Goal: Task Accomplishment & Management: Manage account settings

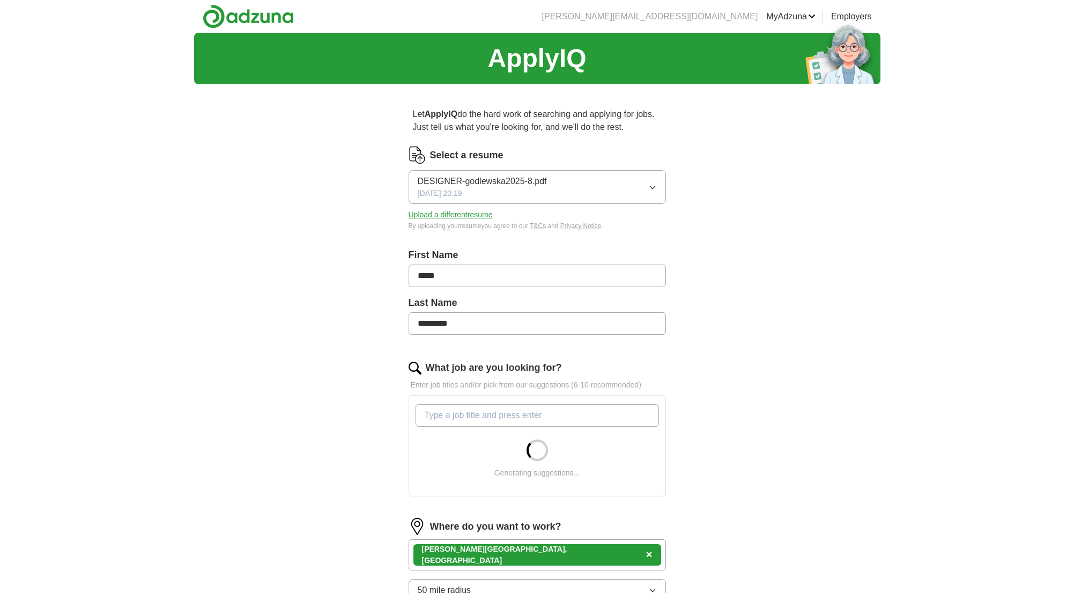
click at [481, 184] on span "DESIGNER-godlewska2025-8.pdf" at bounding box center [482, 181] width 129 height 13
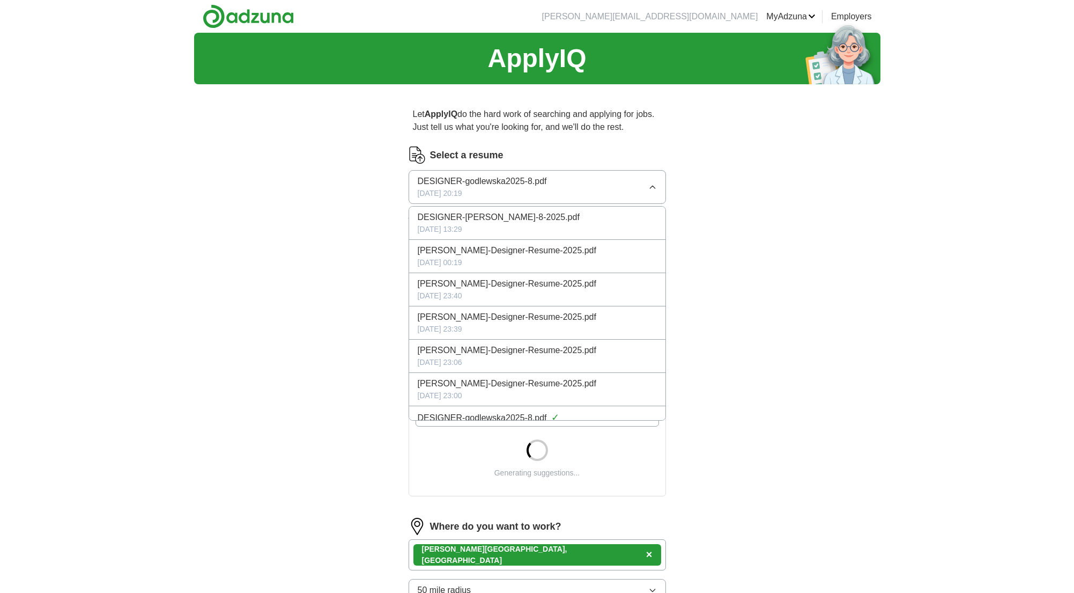
click at [671, 174] on div "Let ApplyIQ do the hard work of searching and applying for jobs. Just tell us w…" at bounding box center [537, 426] width 343 height 666
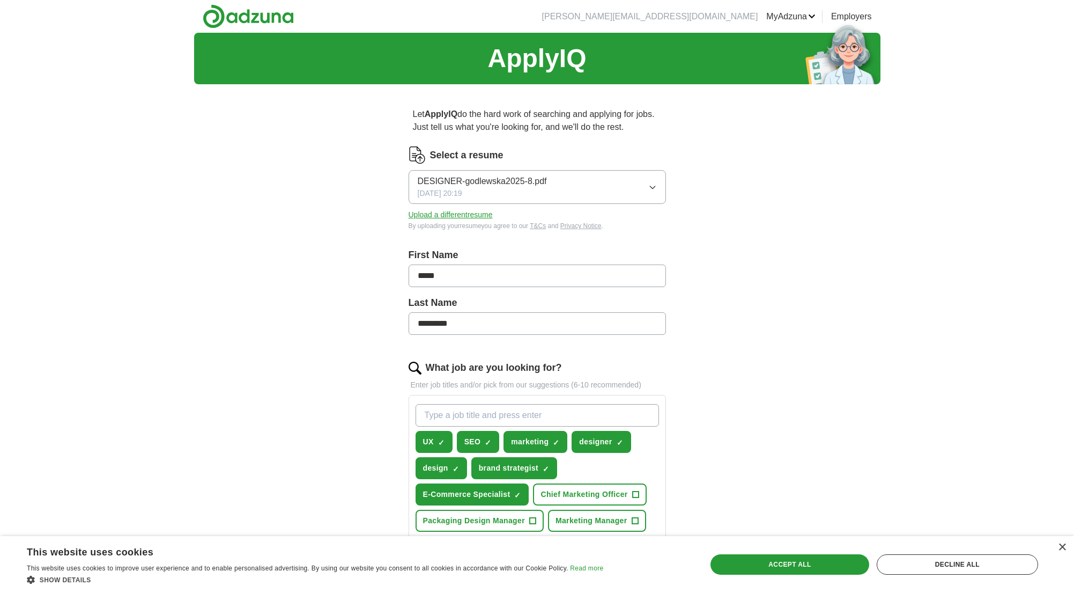
click at [442, 215] on button "Upload a different resume" at bounding box center [451, 214] width 84 height 11
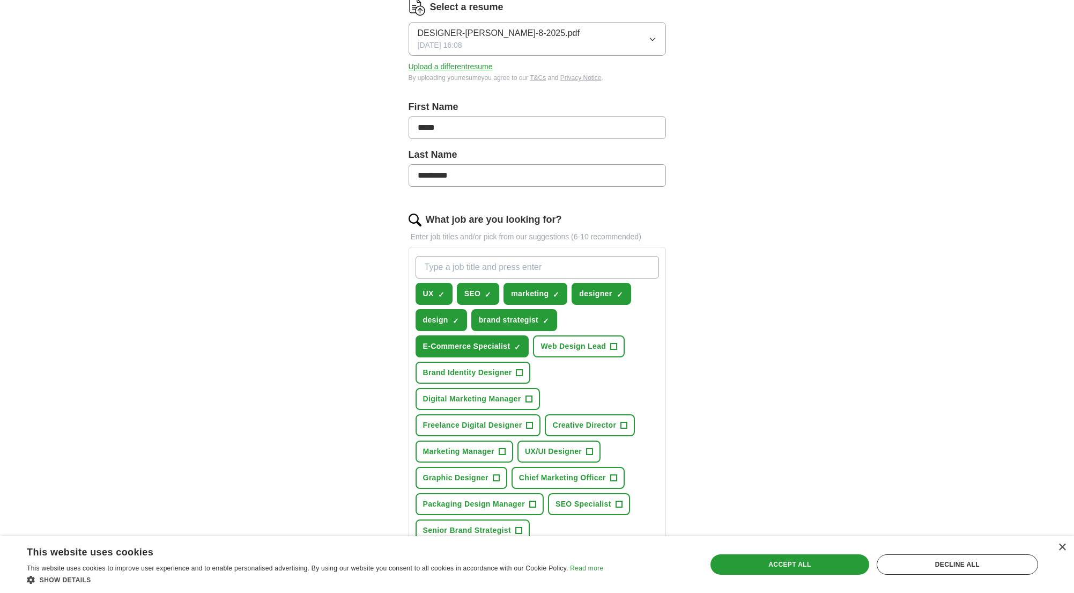
scroll to position [161, 0]
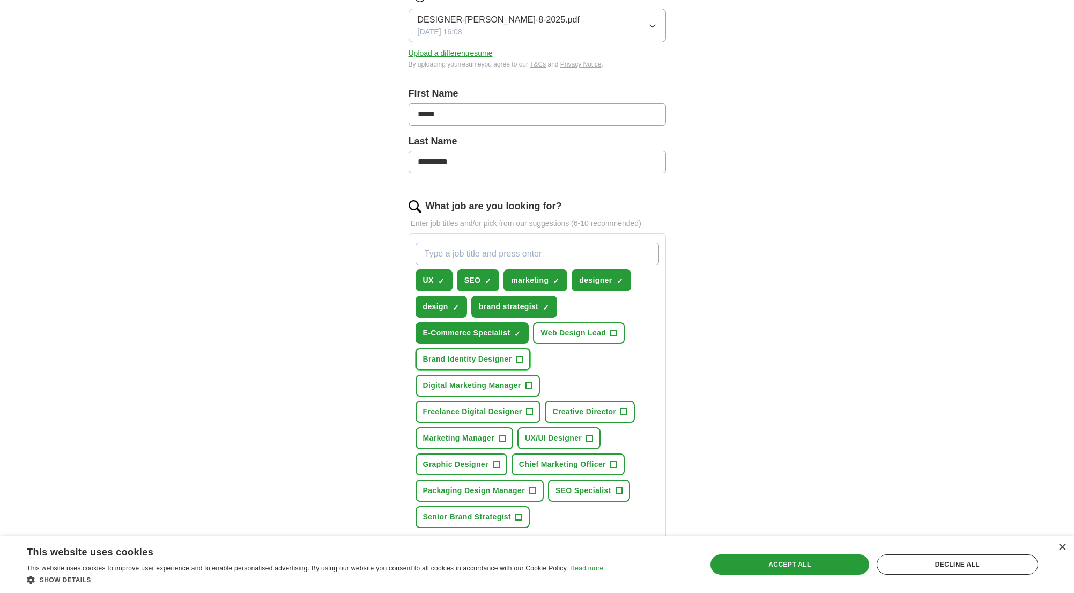
click at [521, 360] on span "+" at bounding box center [519, 359] width 6 height 9
click at [535, 387] on button "Digital Marketing Manager +" at bounding box center [478, 385] width 124 height 22
click at [529, 413] on span "+" at bounding box center [530, 412] width 6 height 9
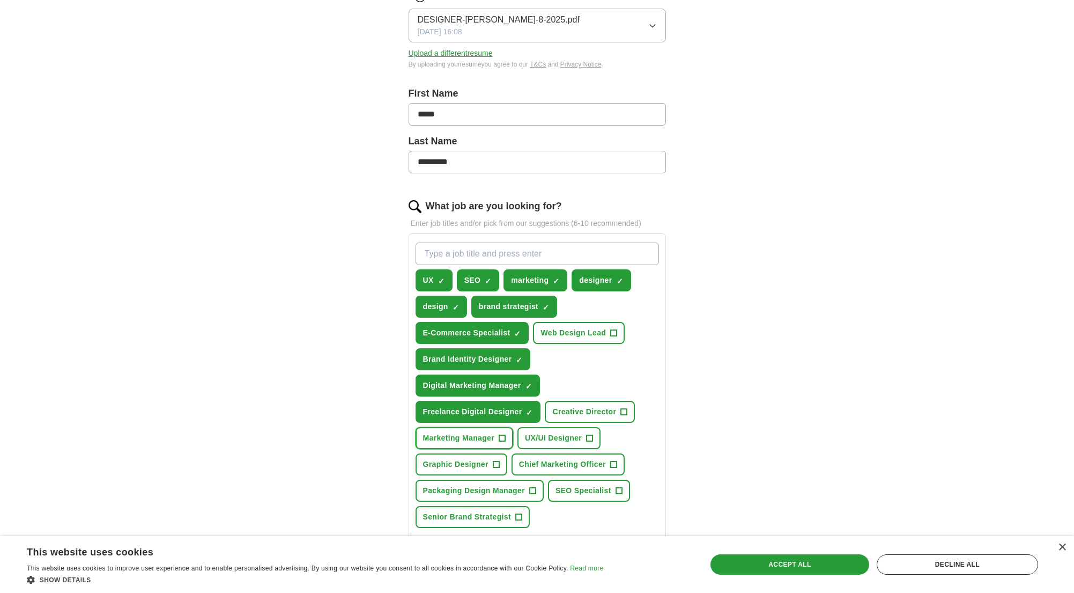
click at [503, 437] on span "+" at bounding box center [502, 438] width 6 height 9
click at [496, 463] on span "+" at bounding box center [496, 464] width 6 height 9
click at [617, 490] on span "+" at bounding box center [619, 490] width 6 height 9
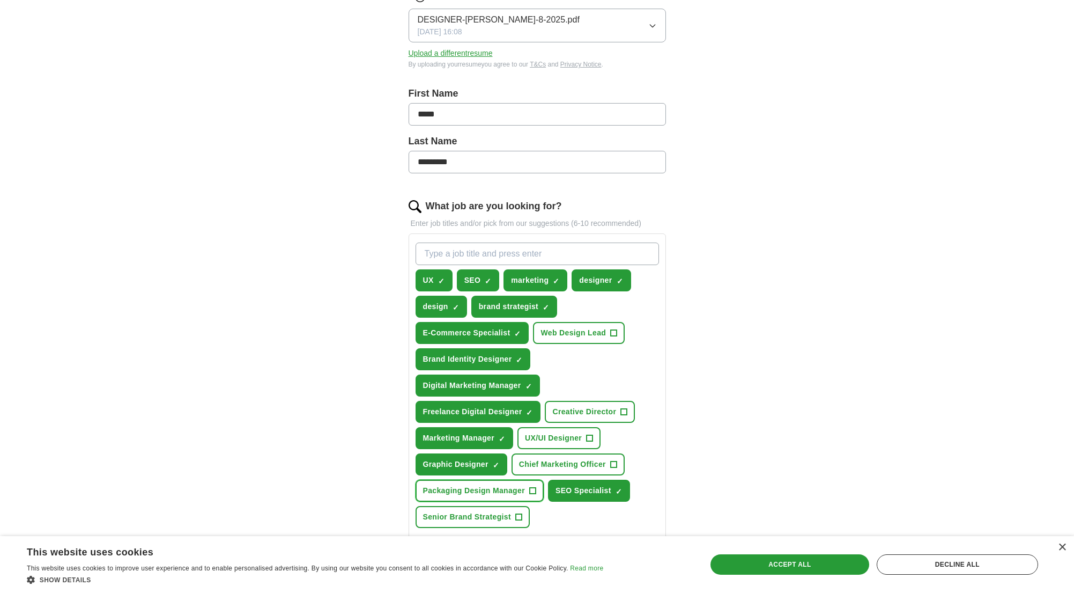
click at [531, 491] on span "+" at bounding box center [532, 490] width 6 height 9
click at [521, 515] on span "+" at bounding box center [518, 517] width 6 height 9
click at [596, 440] on button "UX/UI Designer +" at bounding box center [559, 438] width 83 height 22
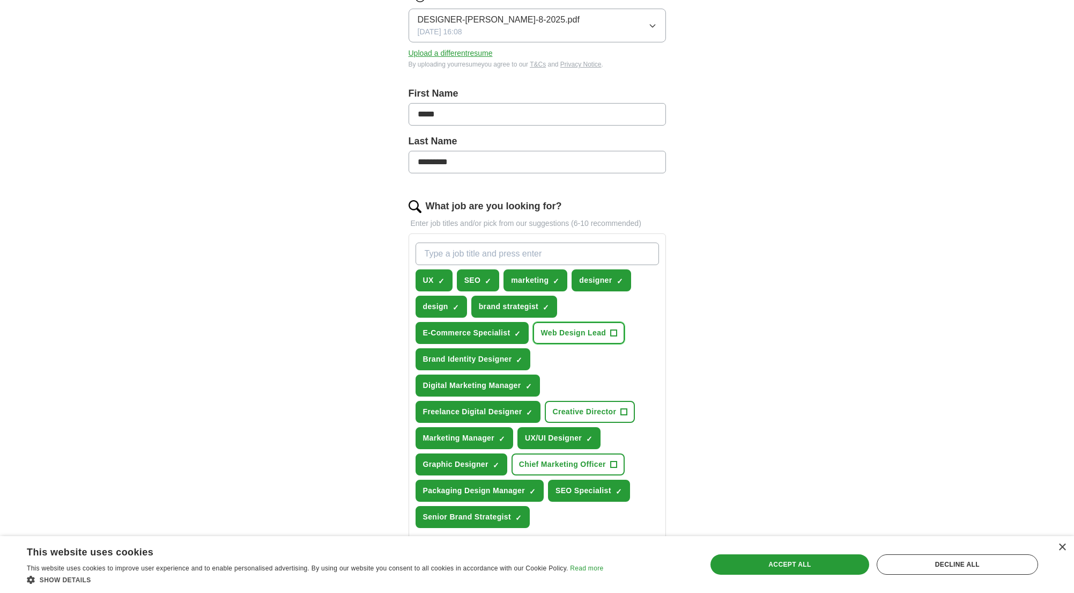
click at [618, 332] on button "Web Design Lead +" at bounding box center [579, 333] width 92 height 22
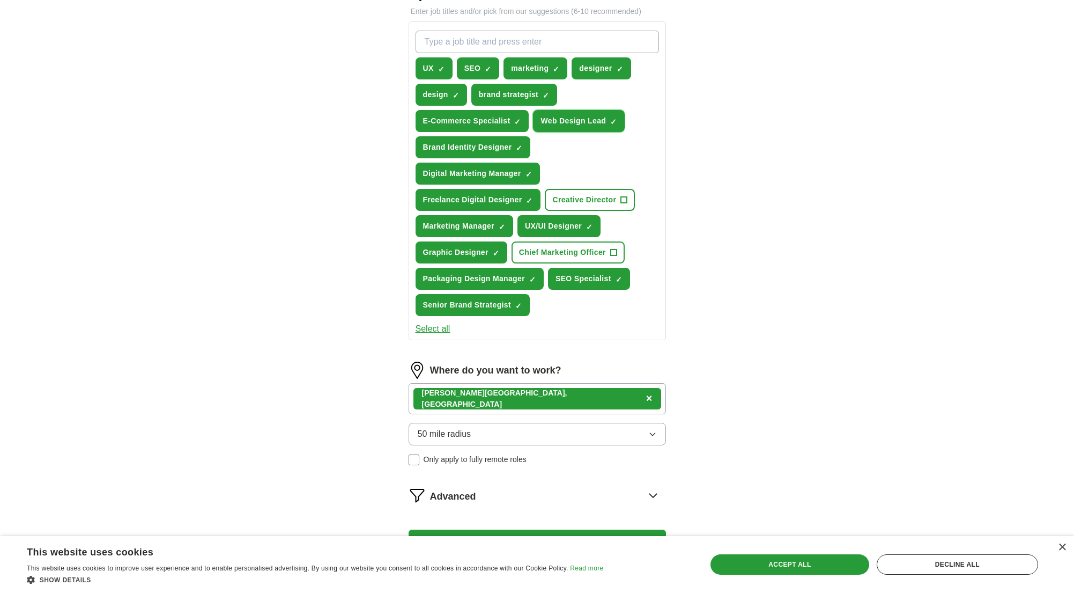
scroll to position [491, 0]
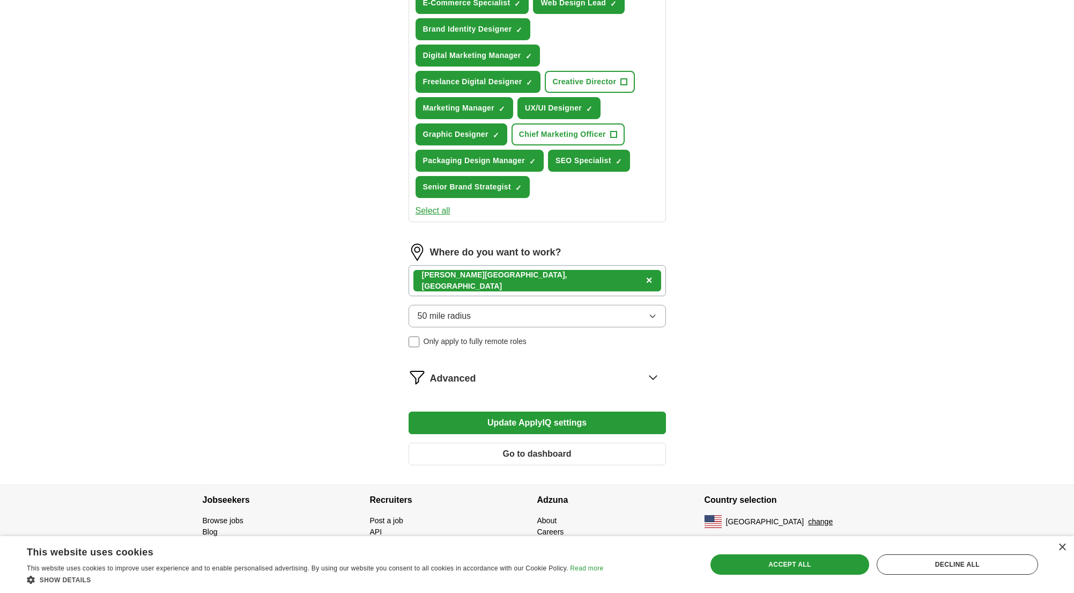
click at [581, 426] on button "Update ApplyIQ settings" at bounding box center [537, 422] width 257 height 23
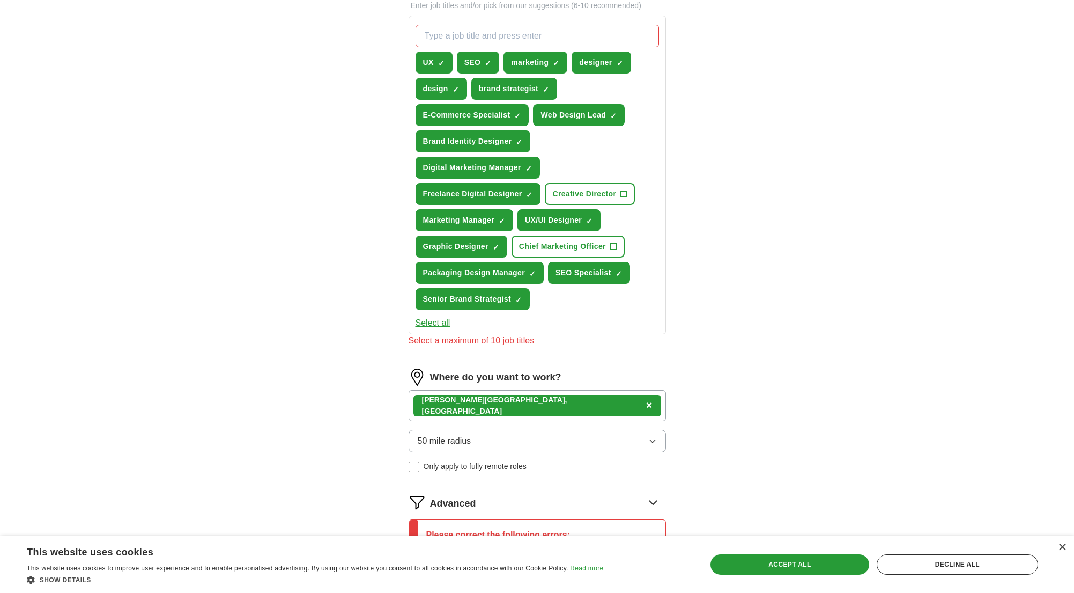
scroll to position [357, 0]
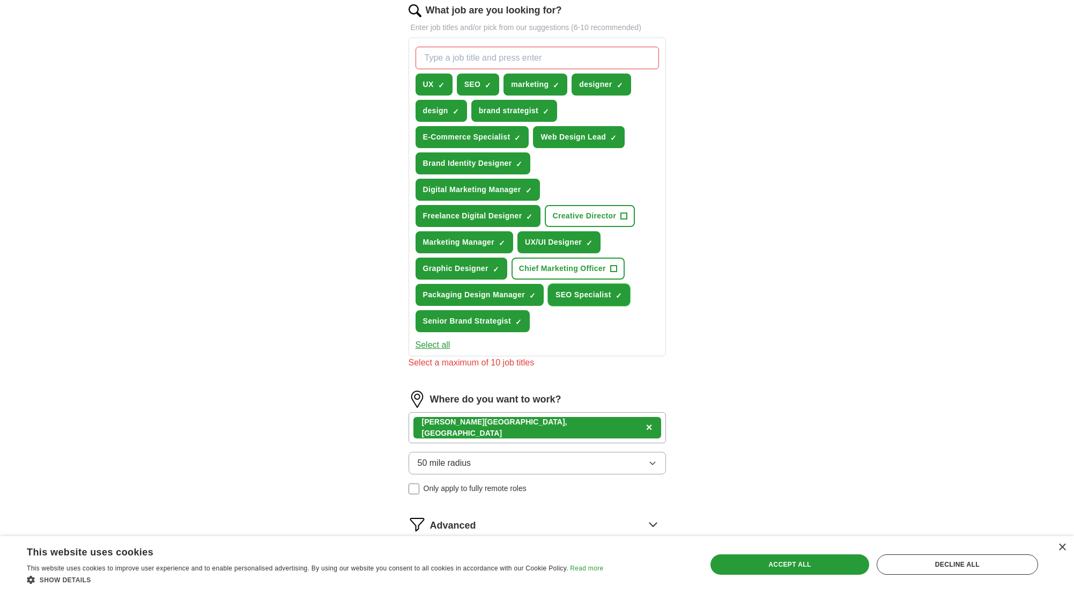
click at [0, 0] on span "×" at bounding box center [0, 0] width 0 height 0
click at [534, 215] on button "Freelance Digital Designer ✓ ×" at bounding box center [478, 216] width 125 height 22
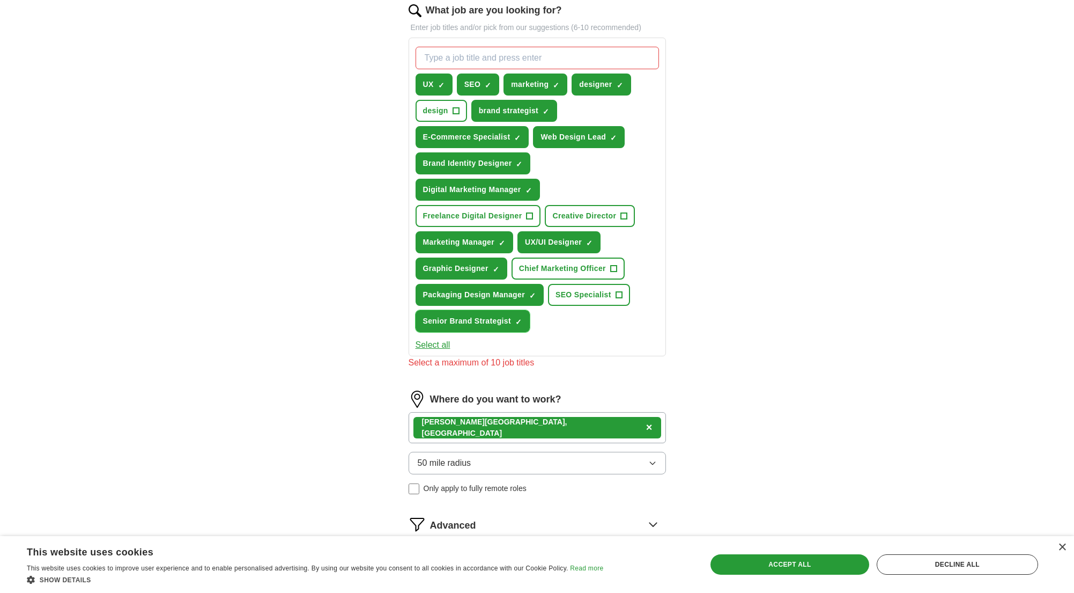
click at [514, 323] on button "Senior Brand Strategist ✓ ×" at bounding box center [473, 321] width 114 height 22
click at [503, 56] on input "What job are you looking for?" at bounding box center [537, 58] width 243 height 23
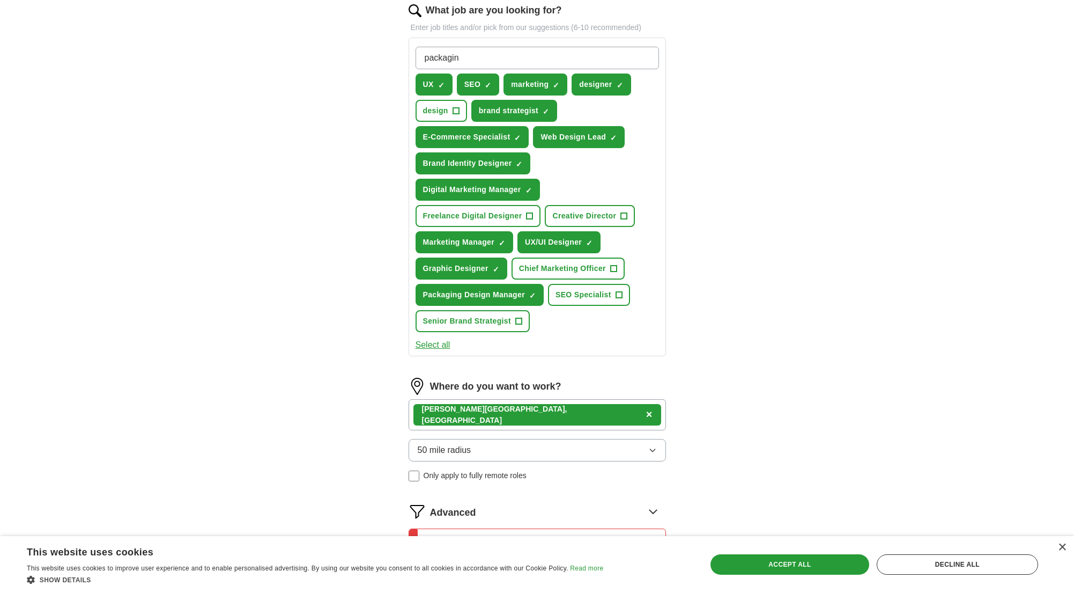
type input "packaging"
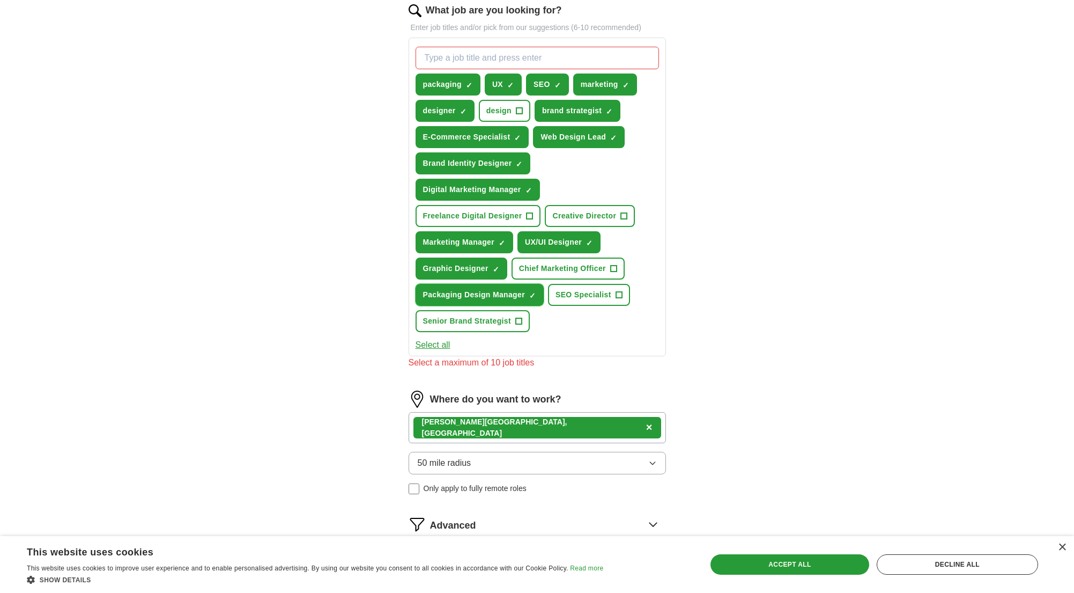
click at [0, 0] on span "×" at bounding box center [0, 0] width 0 height 0
click at [526, 189] on button "Digital Marketing Manager ✓ ×" at bounding box center [478, 190] width 124 height 22
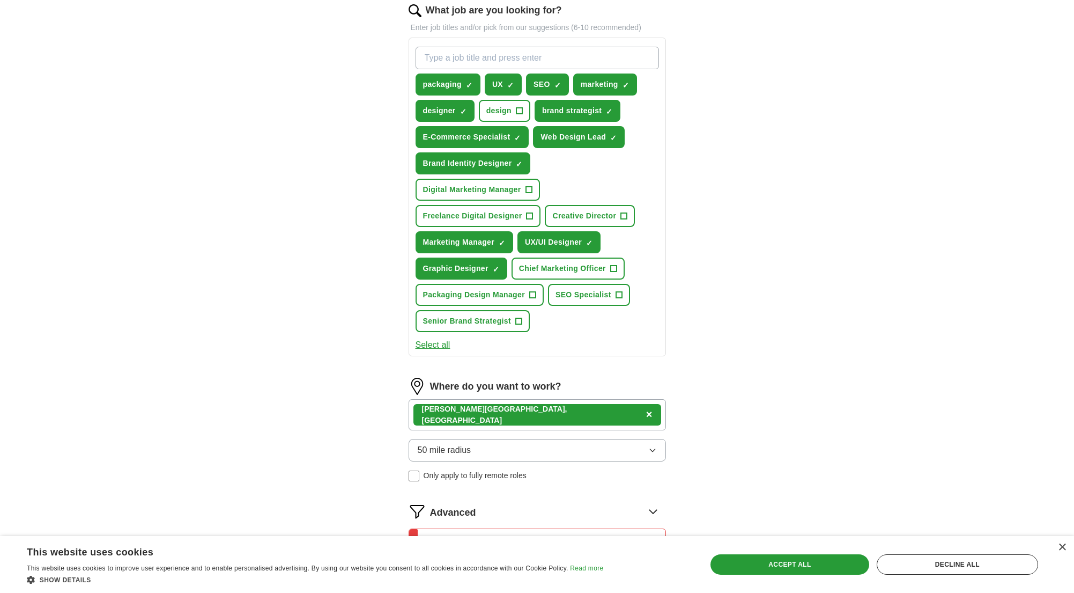
click at [522, 62] on input "What job are you looking for?" at bounding box center [537, 58] width 243 height 23
type input "digital marketing"
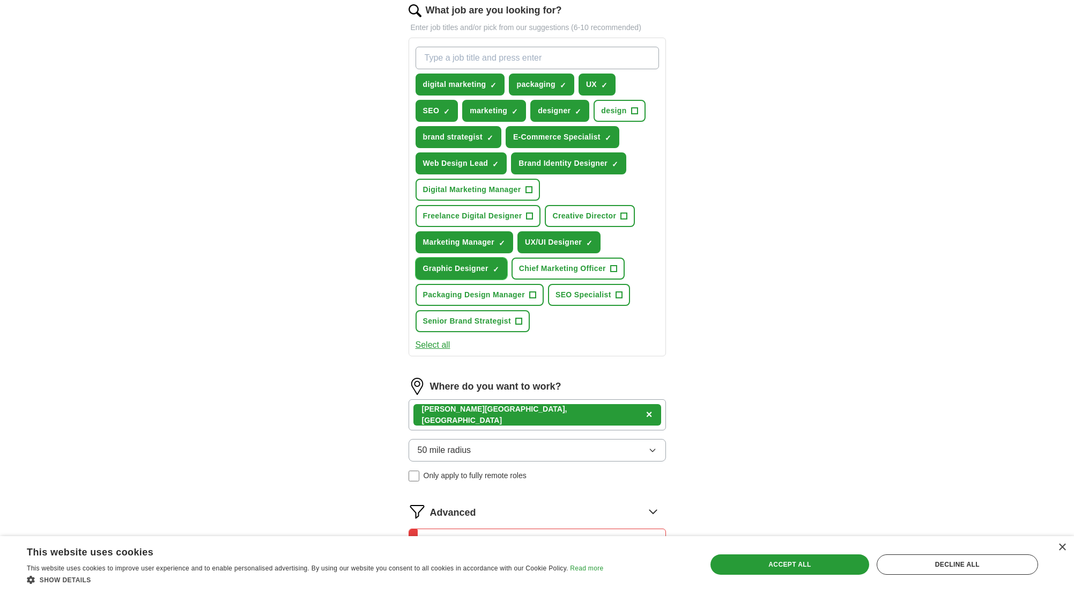
click at [0, 0] on span "×" at bounding box center [0, 0] width 0 height 0
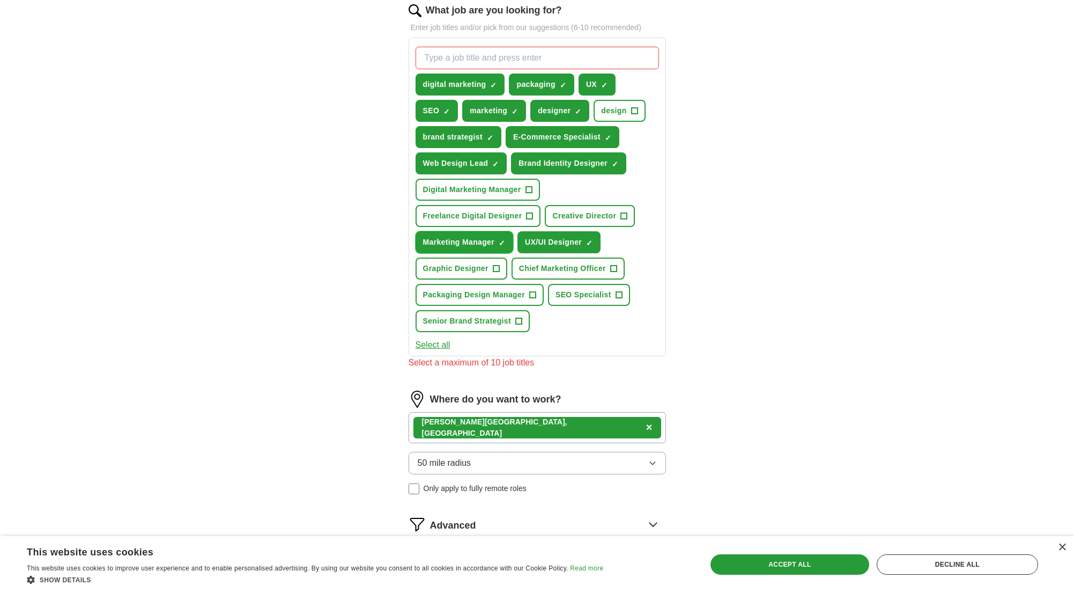
click at [0, 0] on span "×" at bounding box center [0, 0] width 0 height 0
click at [596, 240] on button "UX/UI Designer ✓ ×" at bounding box center [559, 242] width 83 height 22
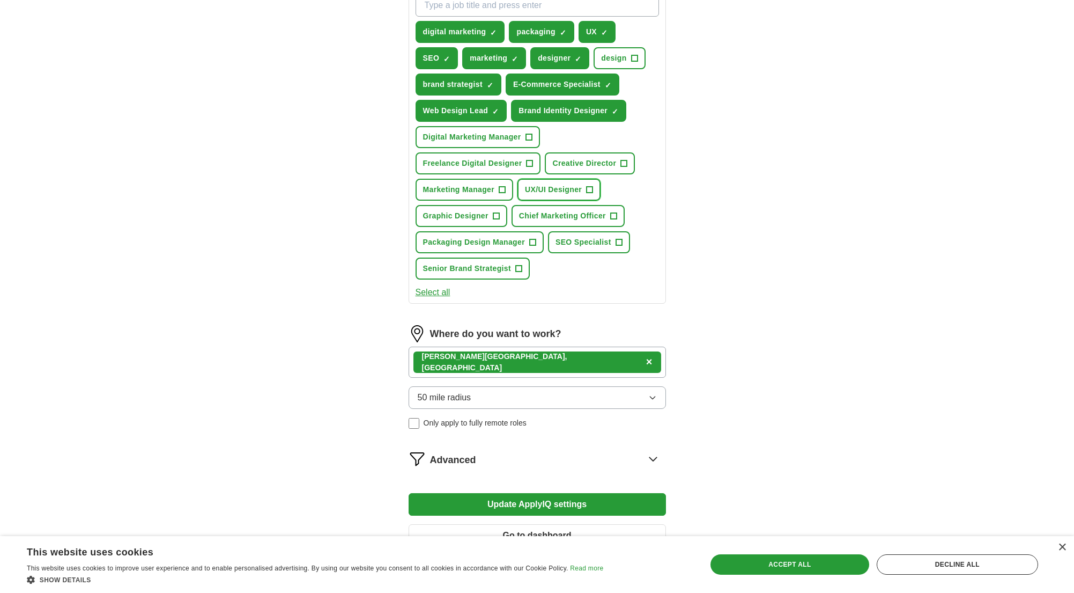
scroll to position [491, 0]
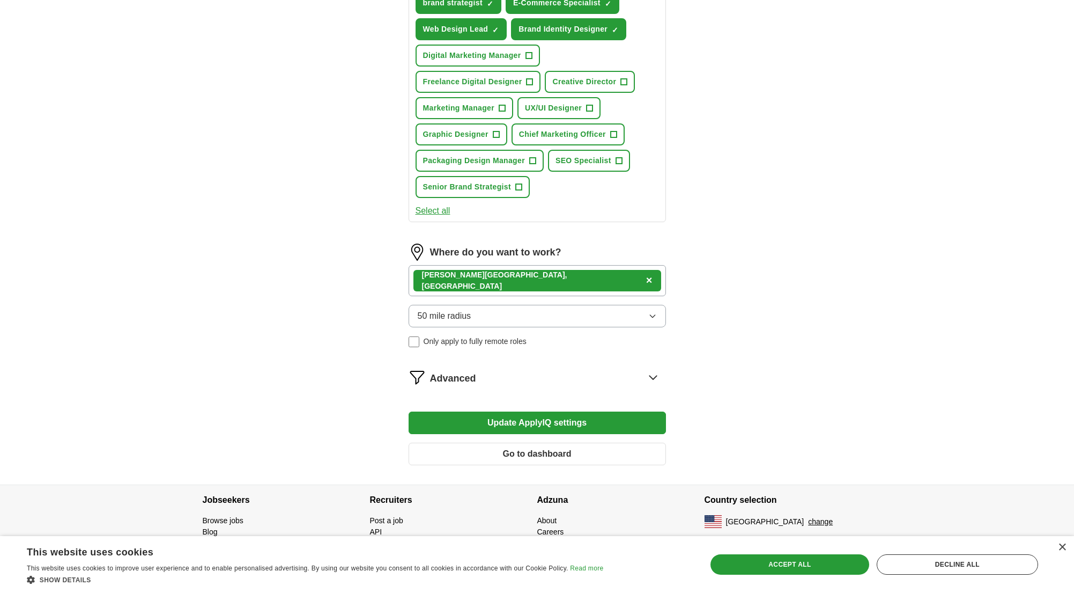
click at [596, 424] on button "Update ApplyIQ settings" at bounding box center [537, 422] width 257 height 23
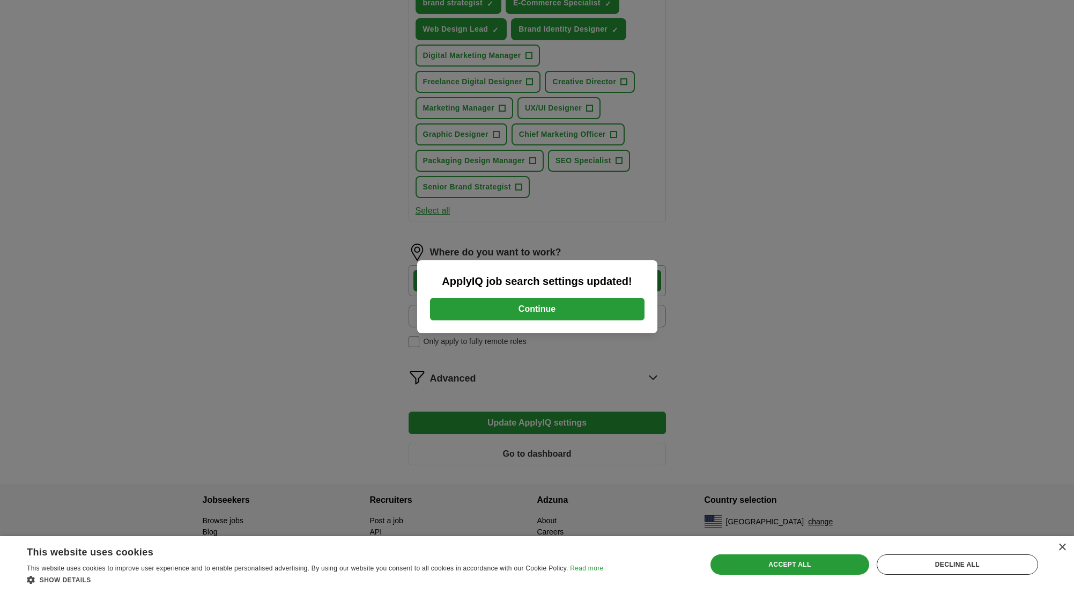
click at [536, 306] on button "Continue" at bounding box center [537, 309] width 215 height 23
